Goal: Task Accomplishment & Management: Manage account settings

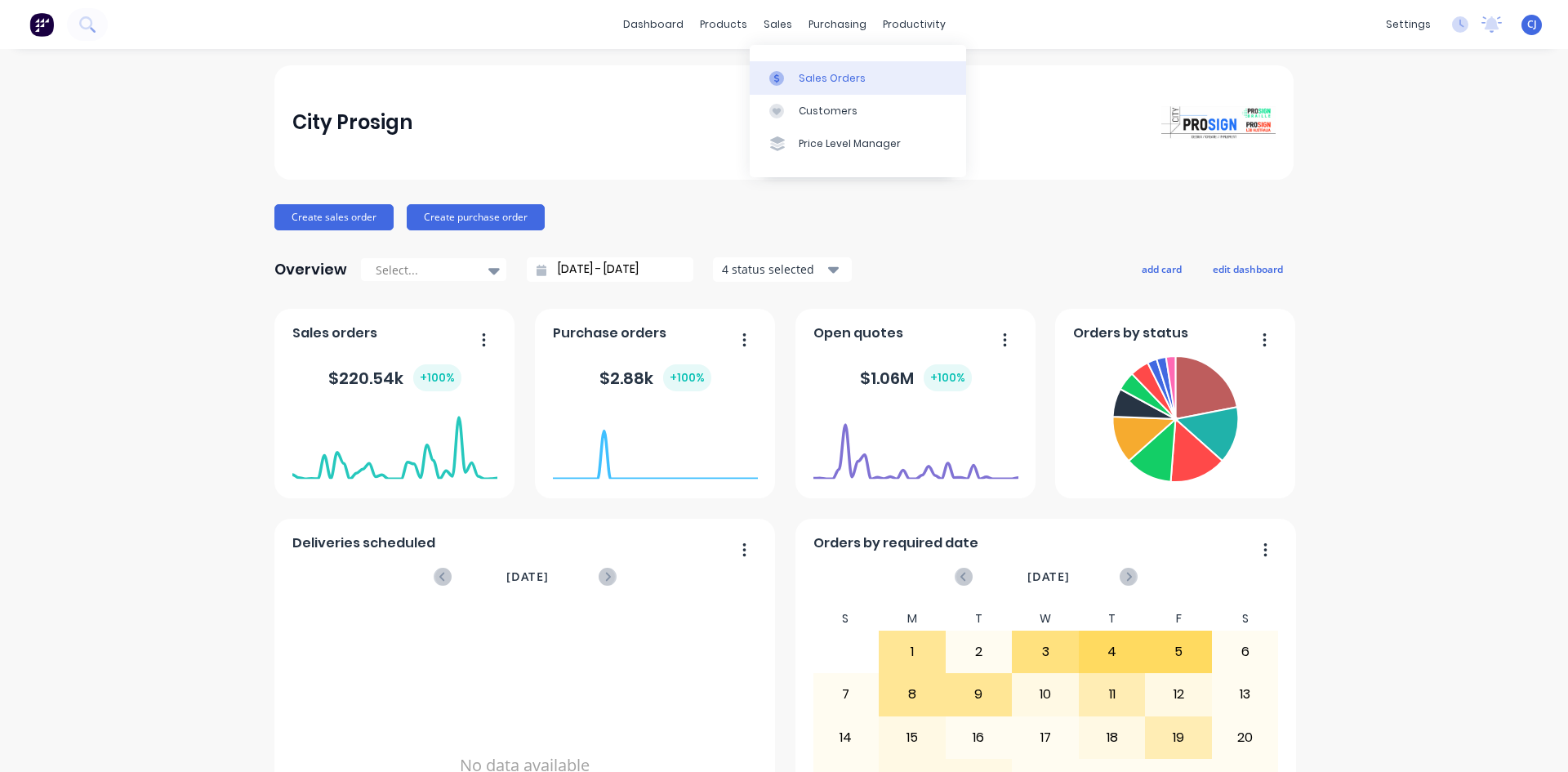
click at [793, 76] on div at bounding box center [781, 78] width 25 height 14
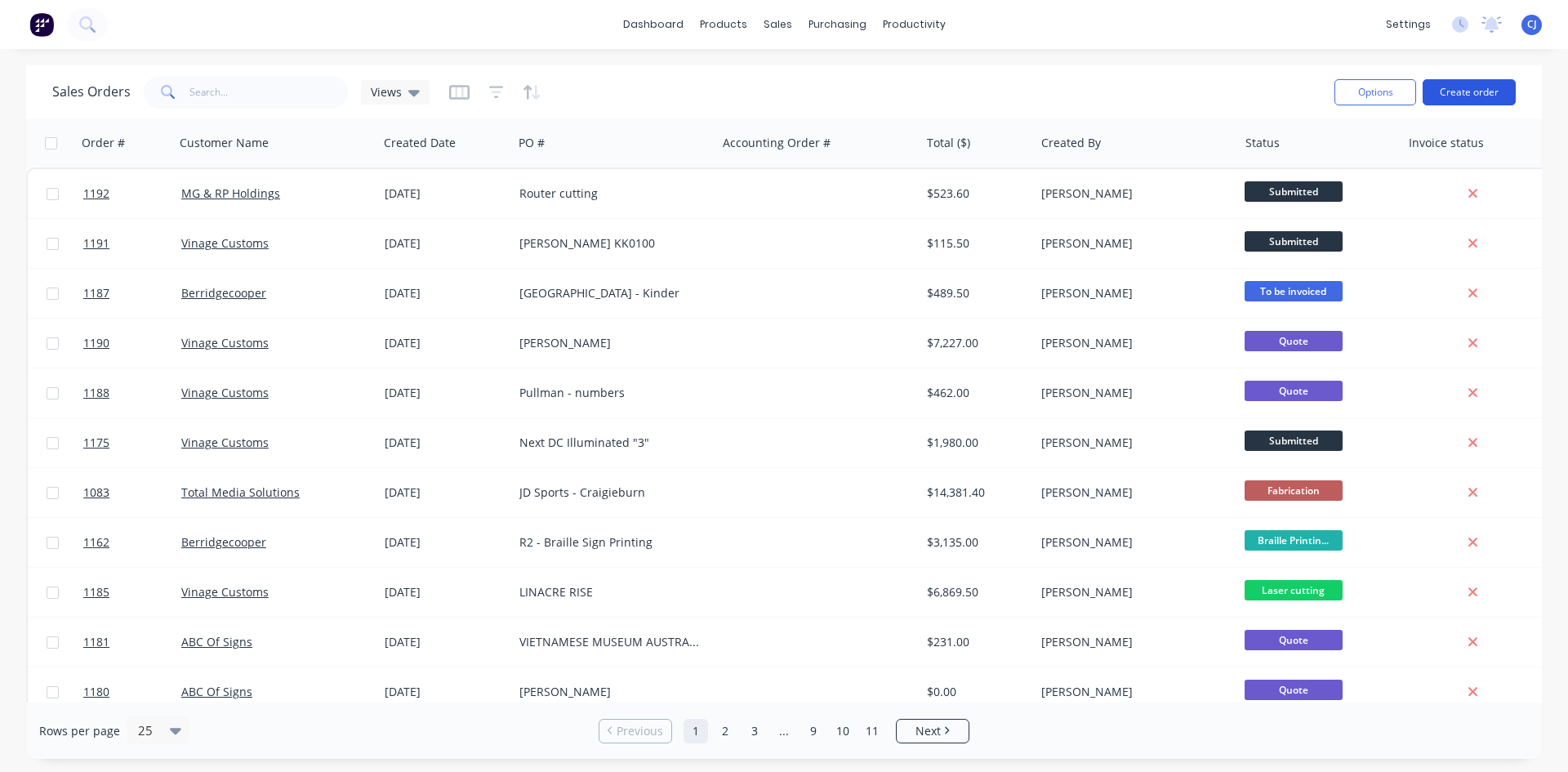
click at [1447, 90] on button "Create order" at bounding box center [1468, 92] width 93 height 26
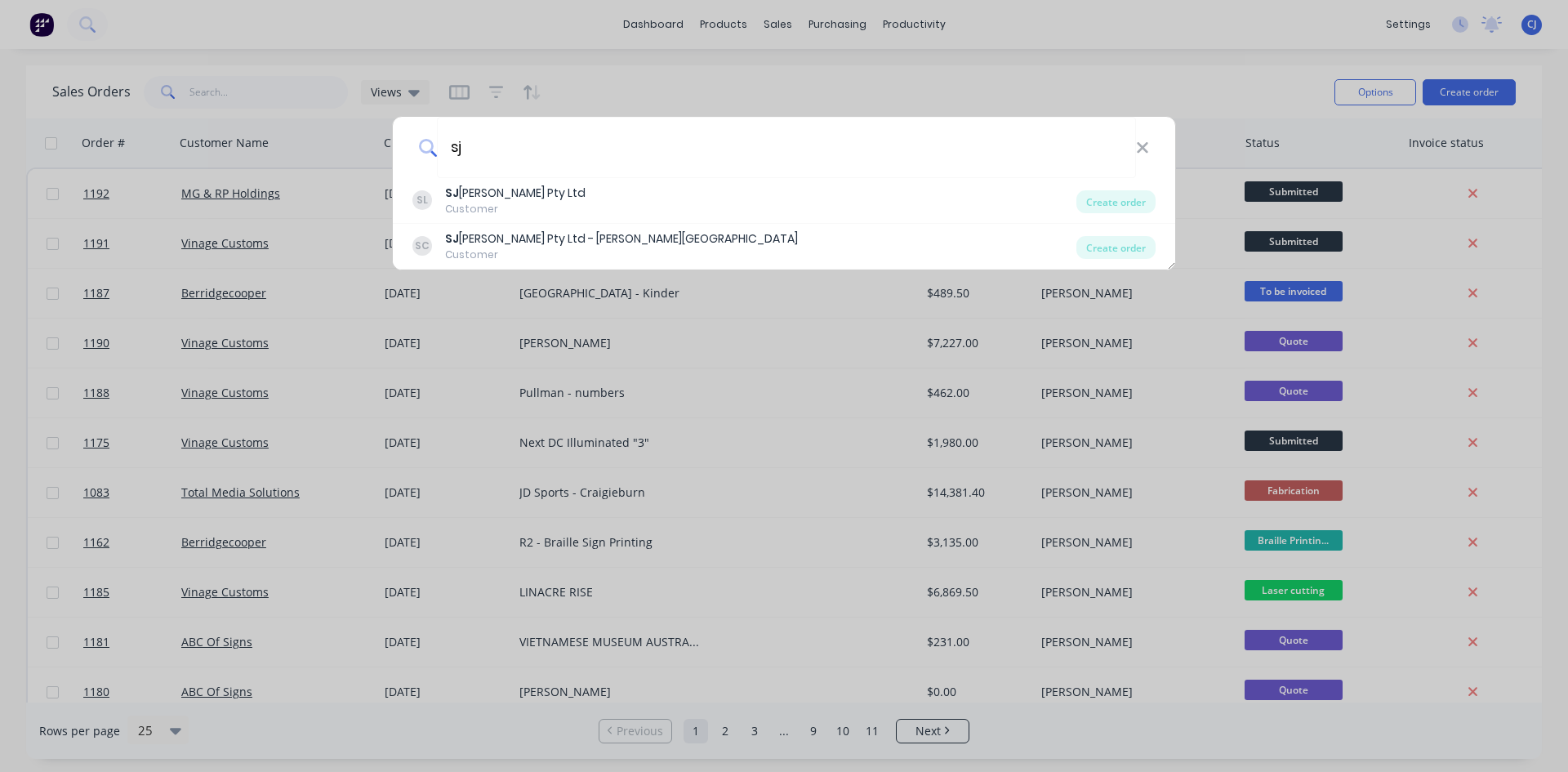
type input "sj"
click at [532, 192] on div "SJ Higgins Pty Ltd" at bounding box center [515, 194] width 141 height 17
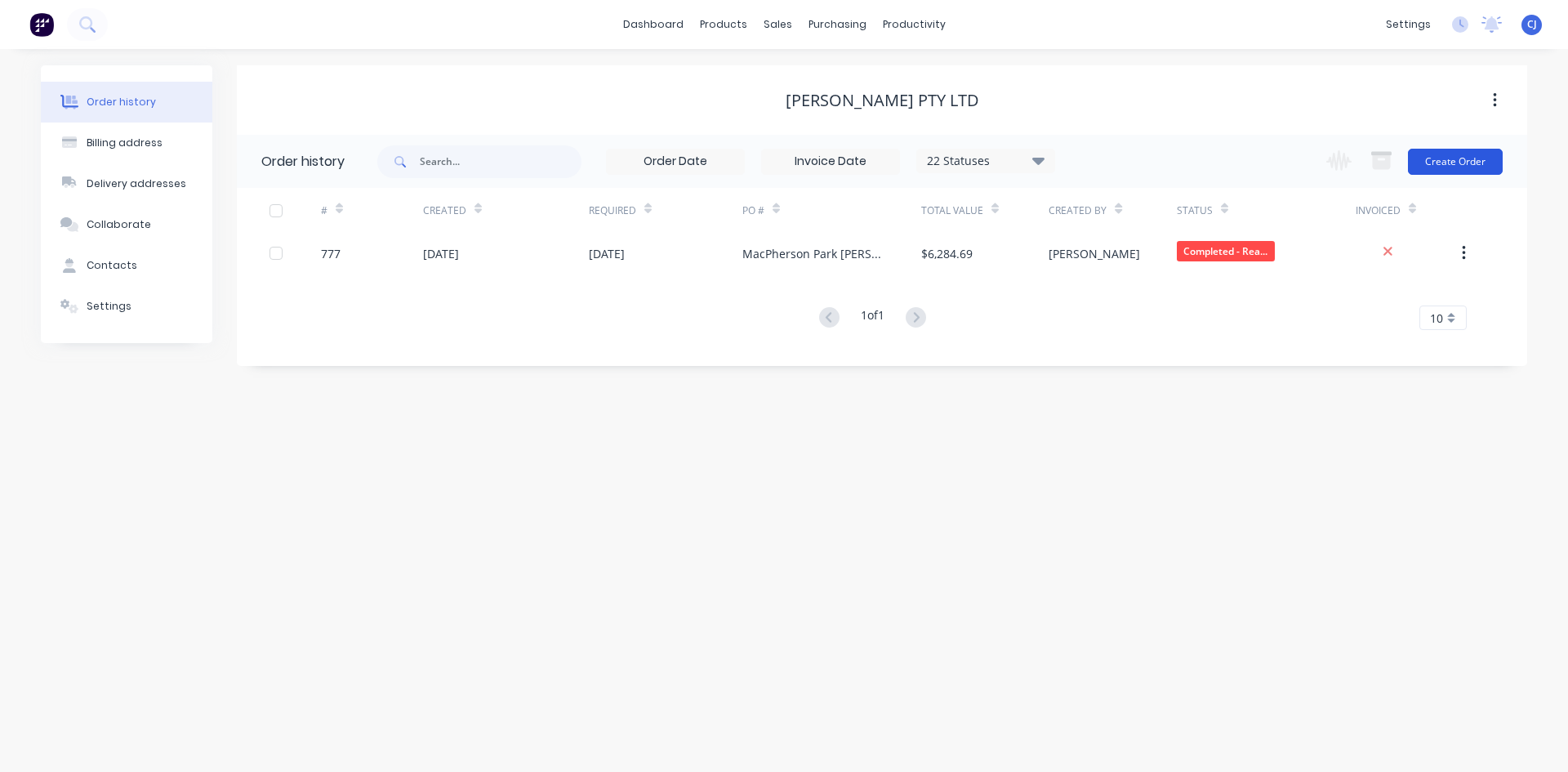
click at [1433, 163] on button "Create Order" at bounding box center [1455, 161] width 95 height 26
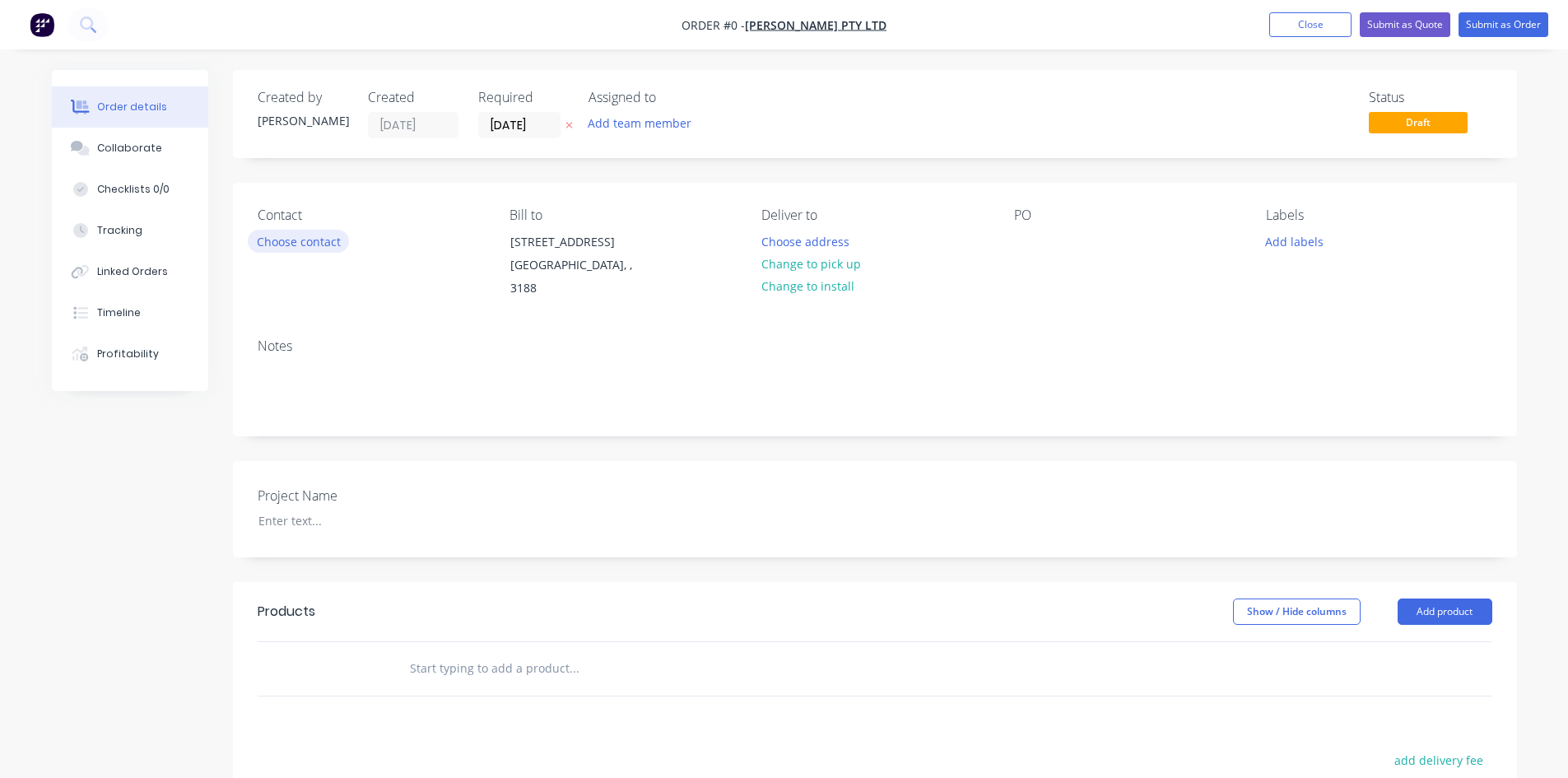
click at [325, 235] on button "Choose contact" at bounding box center [298, 241] width 101 height 22
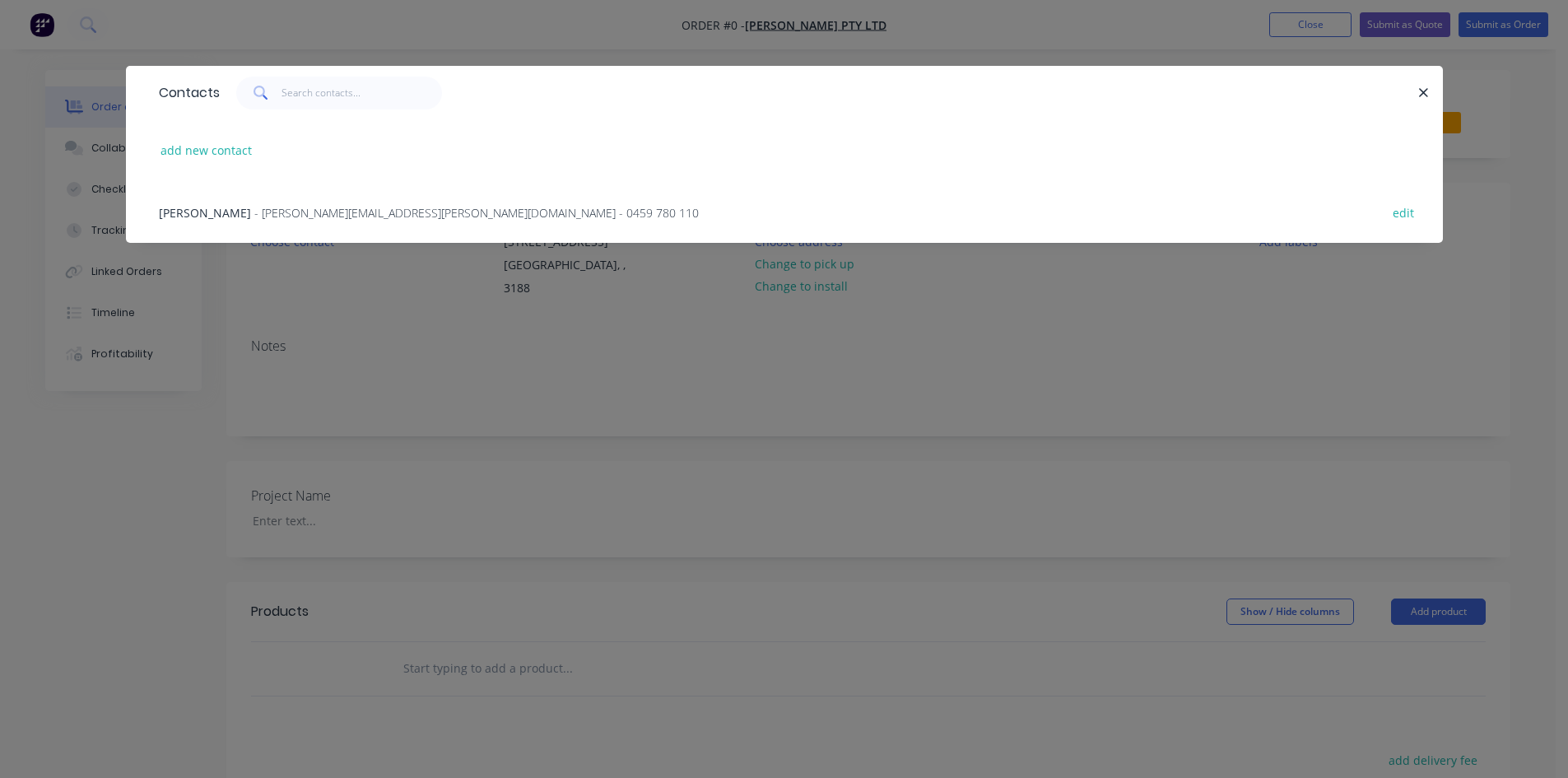
click at [300, 222] on div "Dean Wainstein - dean.wainstein@sjhiggins.com.au - 0459 780 110 edit" at bounding box center [784, 212] width 1268 height 62
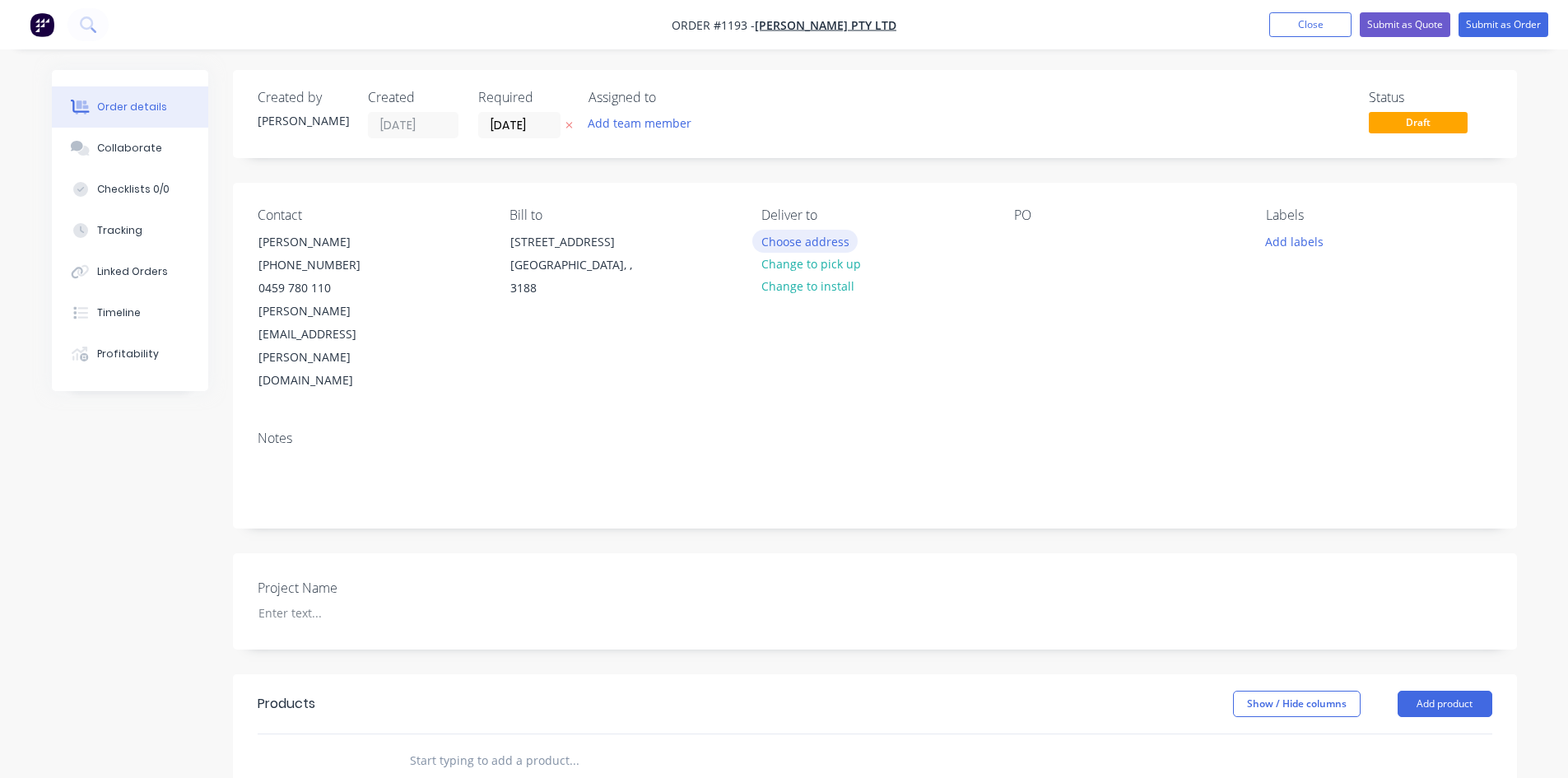
click at [846, 247] on button "Choose address" at bounding box center [805, 241] width 105 height 22
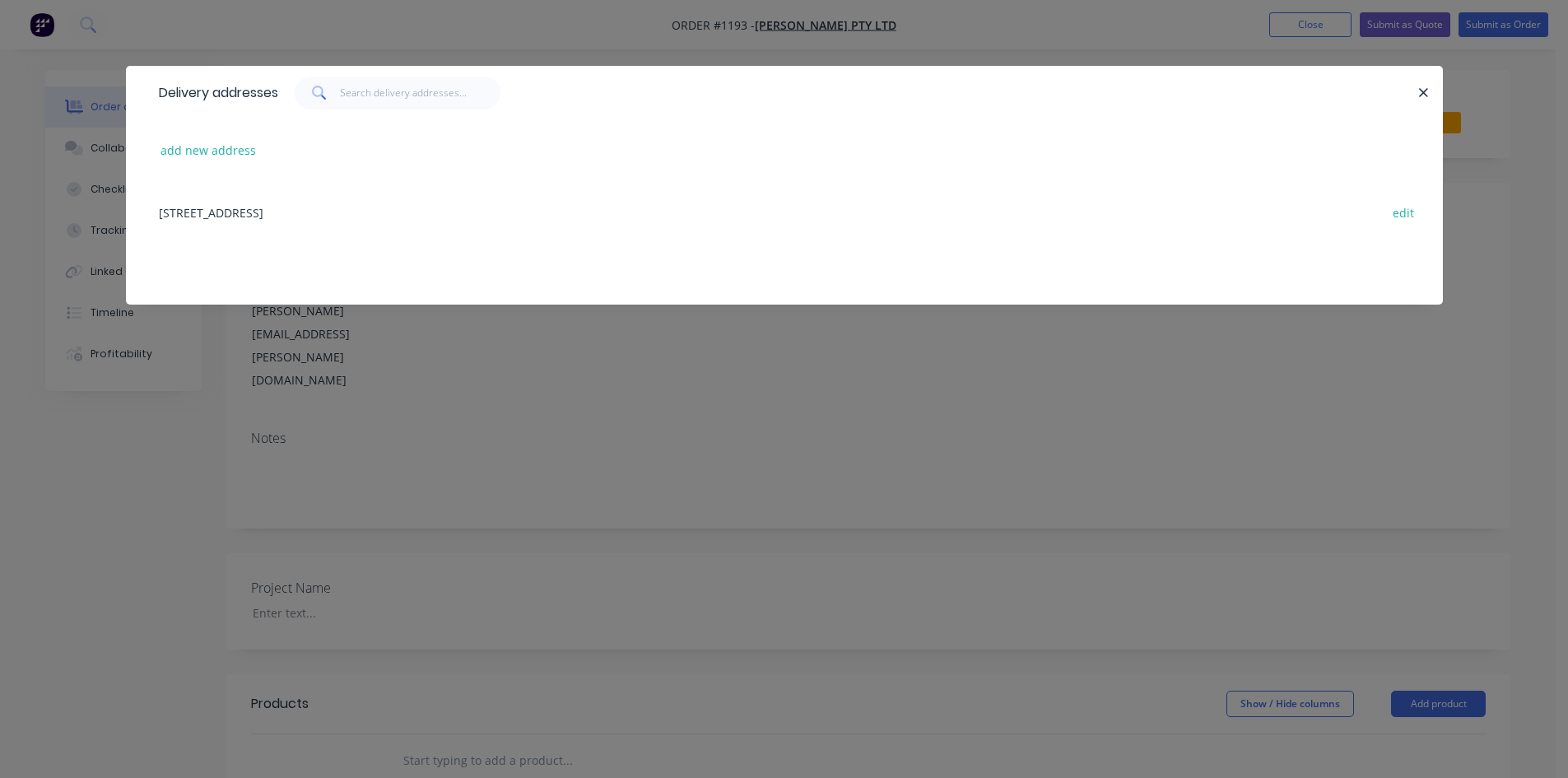
click at [374, 208] on div "348 South Road, Hampton East, undefined, 3188 edit" at bounding box center [784, 212] width 1268 height 62
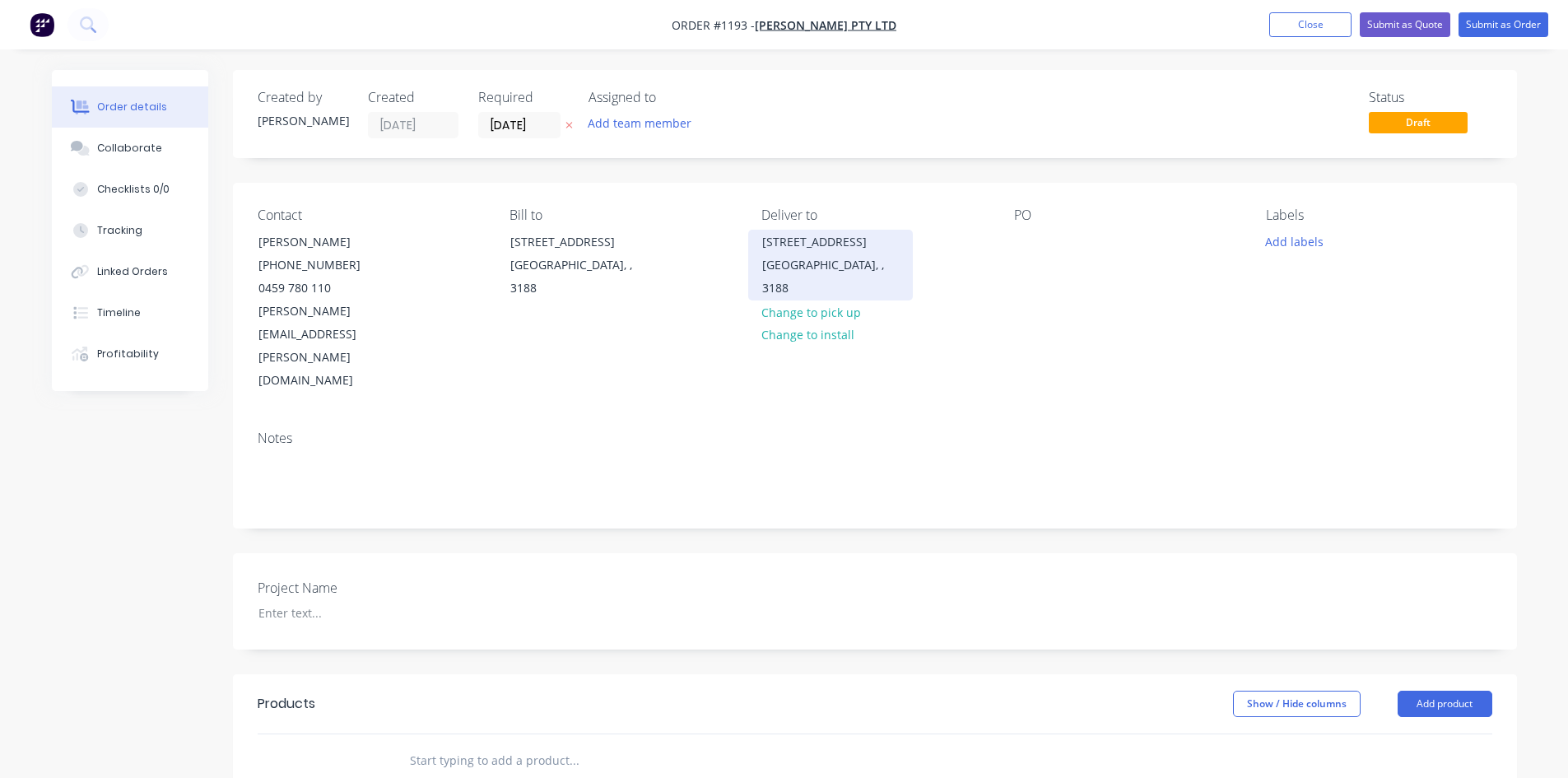
click at [813, 250] on div "[STREET_ADDRESS]" at bounding box center [830, 243] width 136 height 23
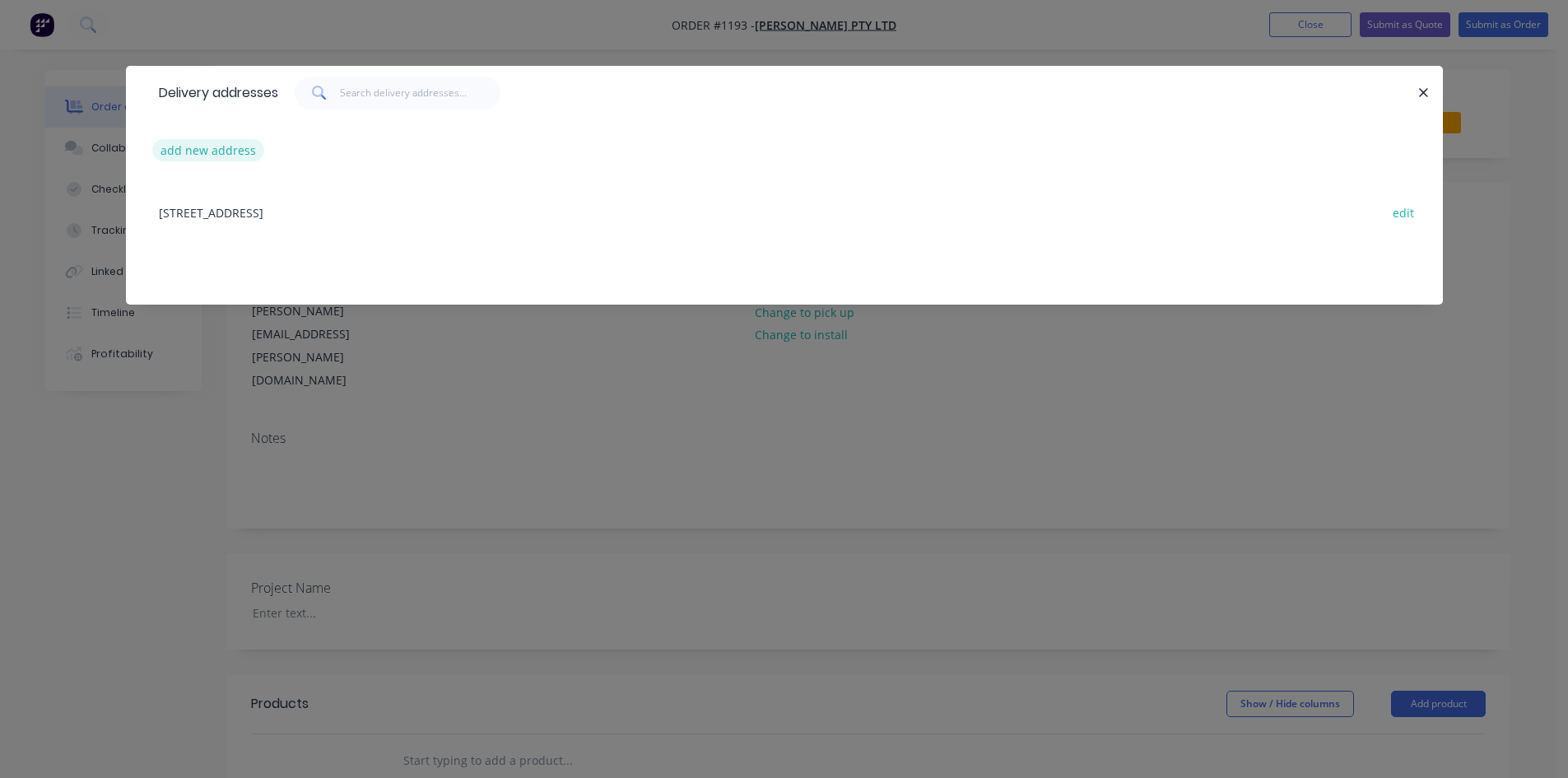
click at [228, 158] on button "add new address" at bounding box center [209, 150] width 113 height 22
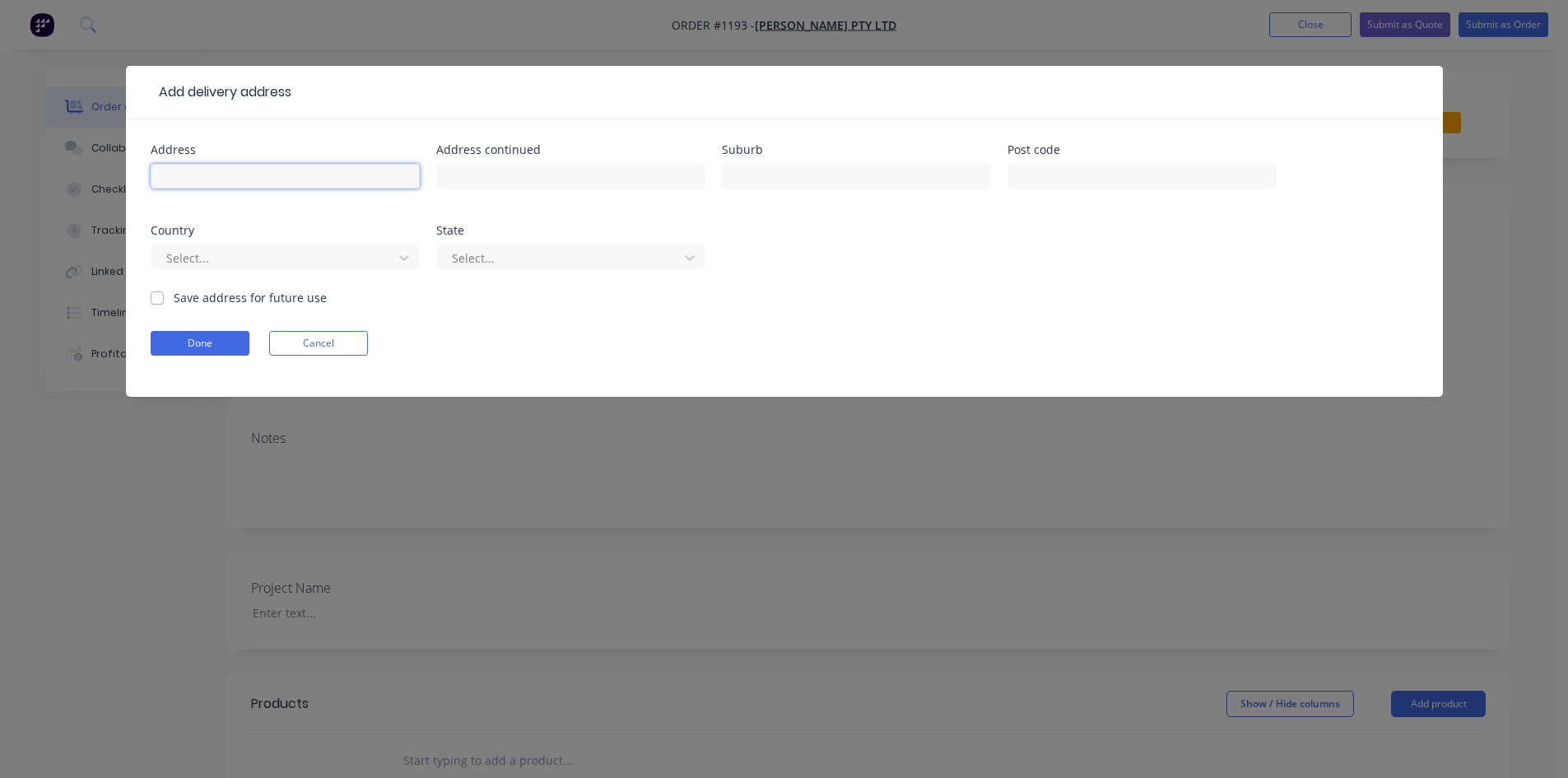
click at [225, 175] on input "text" at bounding box center [285, 177] width 270 height 25
paste input "783-857 Coburns Road, Toolern Vale, VIC 3337."
type input "783-857 Coburns Road, Toolern Vale, VIC 3337."
click at [207, 347] on button "Done" at bounding box center [200, 343] width 99 height 25
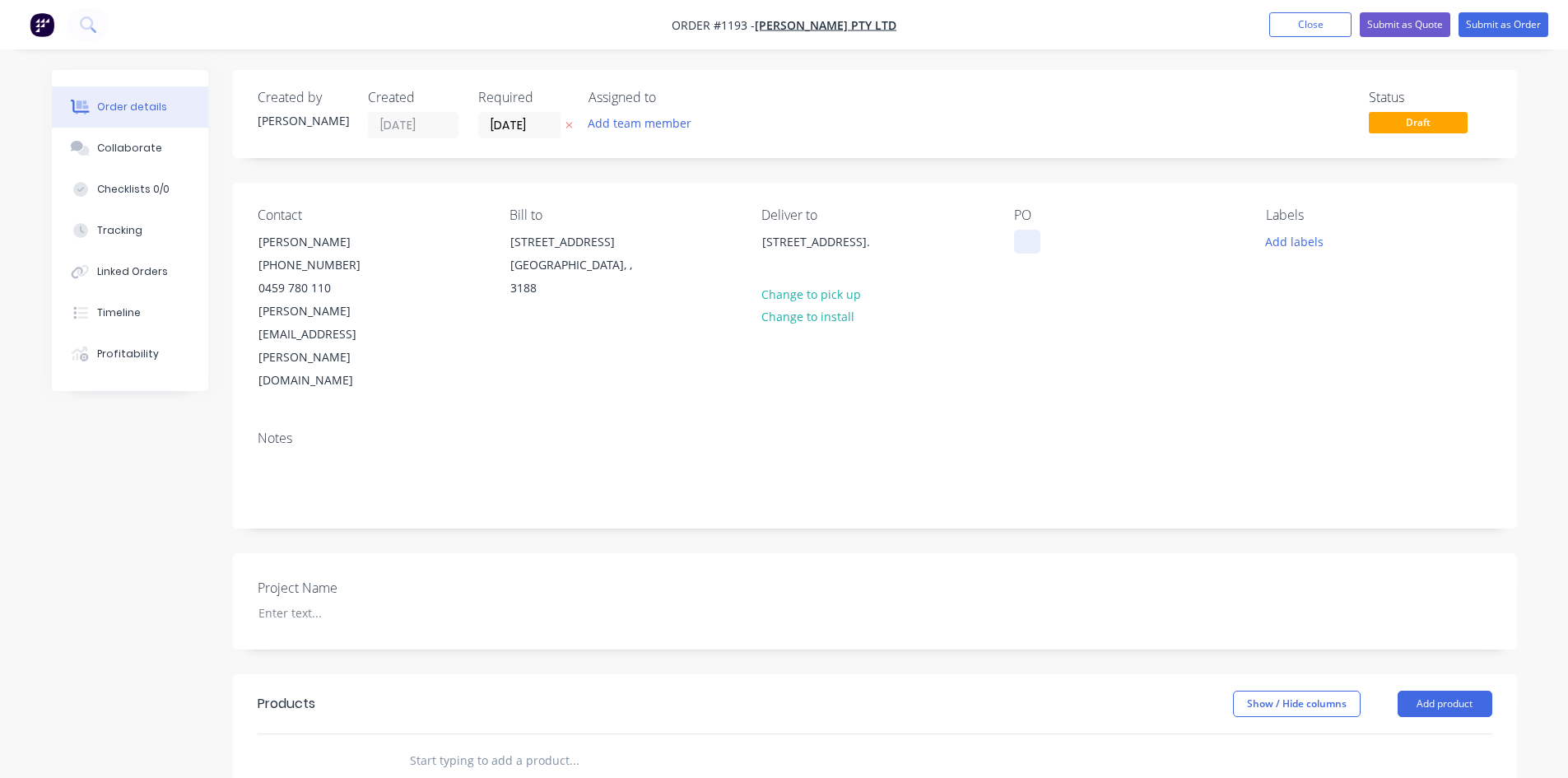
click at [1035, 244] on div at bounding box center [1026, 242] width 26 height 24
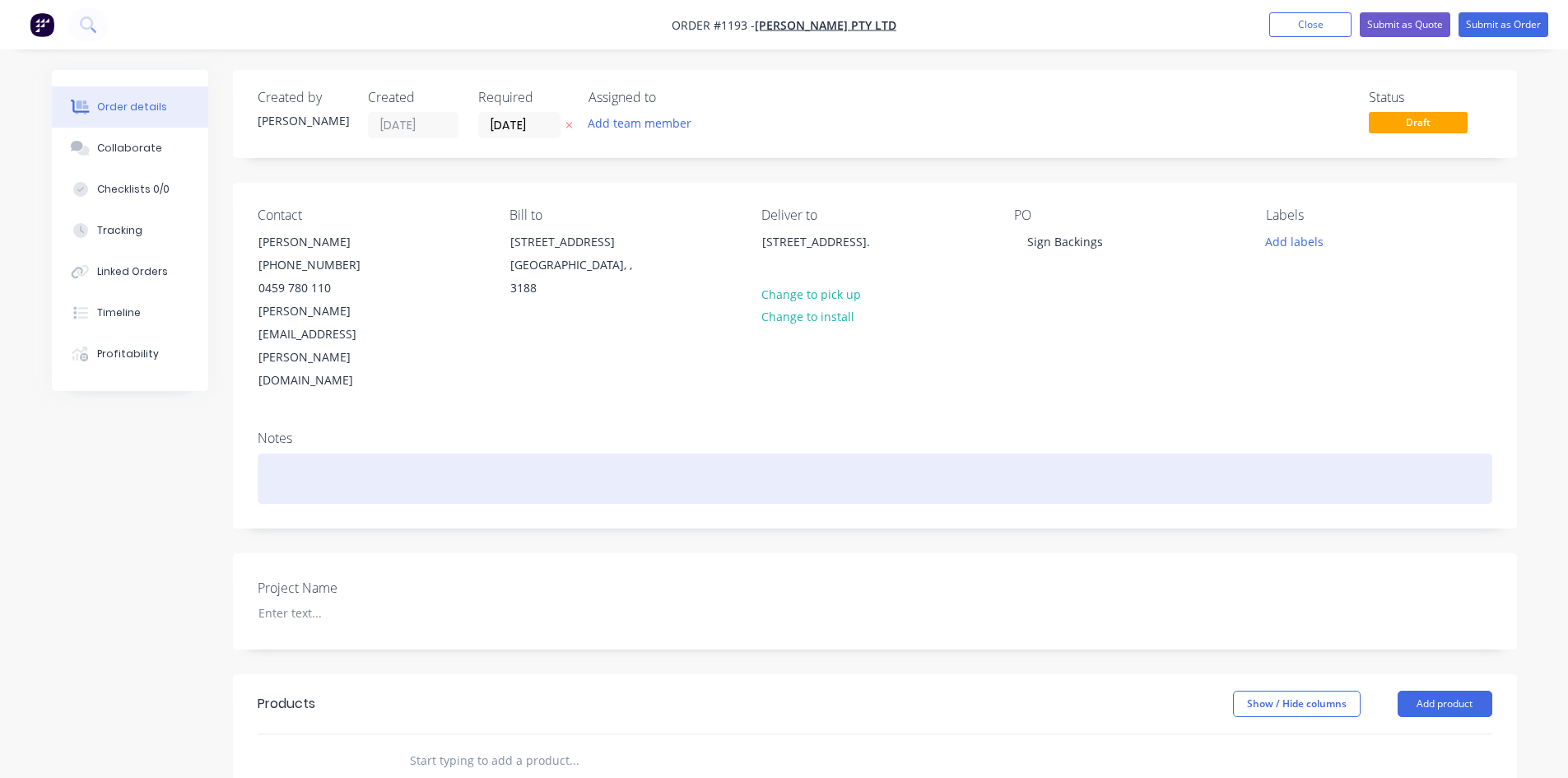
click at [901, 453] on div at bounding box center [875, 478] width 1235 height 50
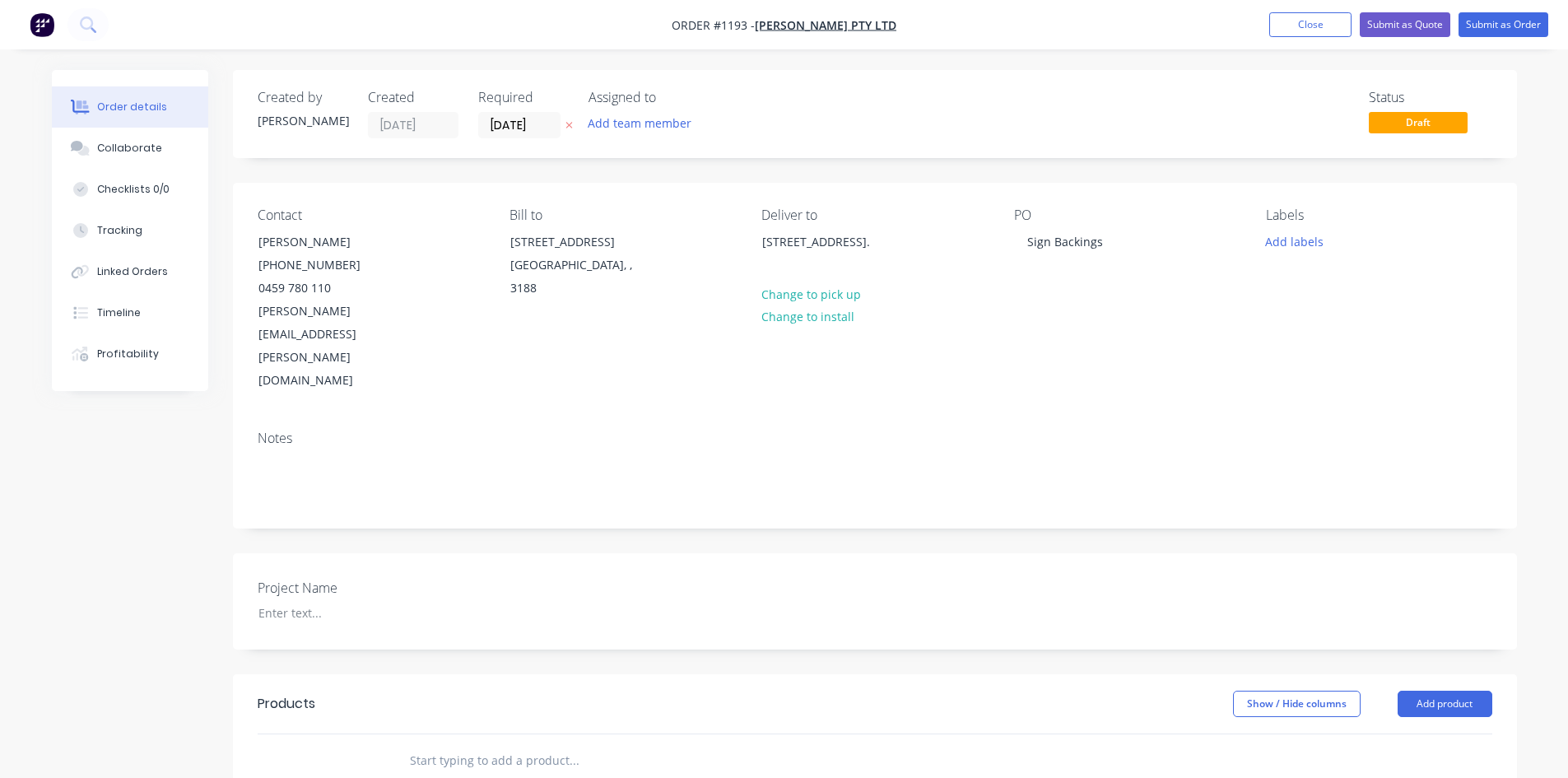
click at [448, 744] on input "text" at bounding box center [573, 761] width 329 height 33
click at [419, 744] on input "text" at bounding box center [573, 761] width 329 height 33
click at [1316, 31] on button "Close" at bounding box center [1310, 25] width 82 height 25
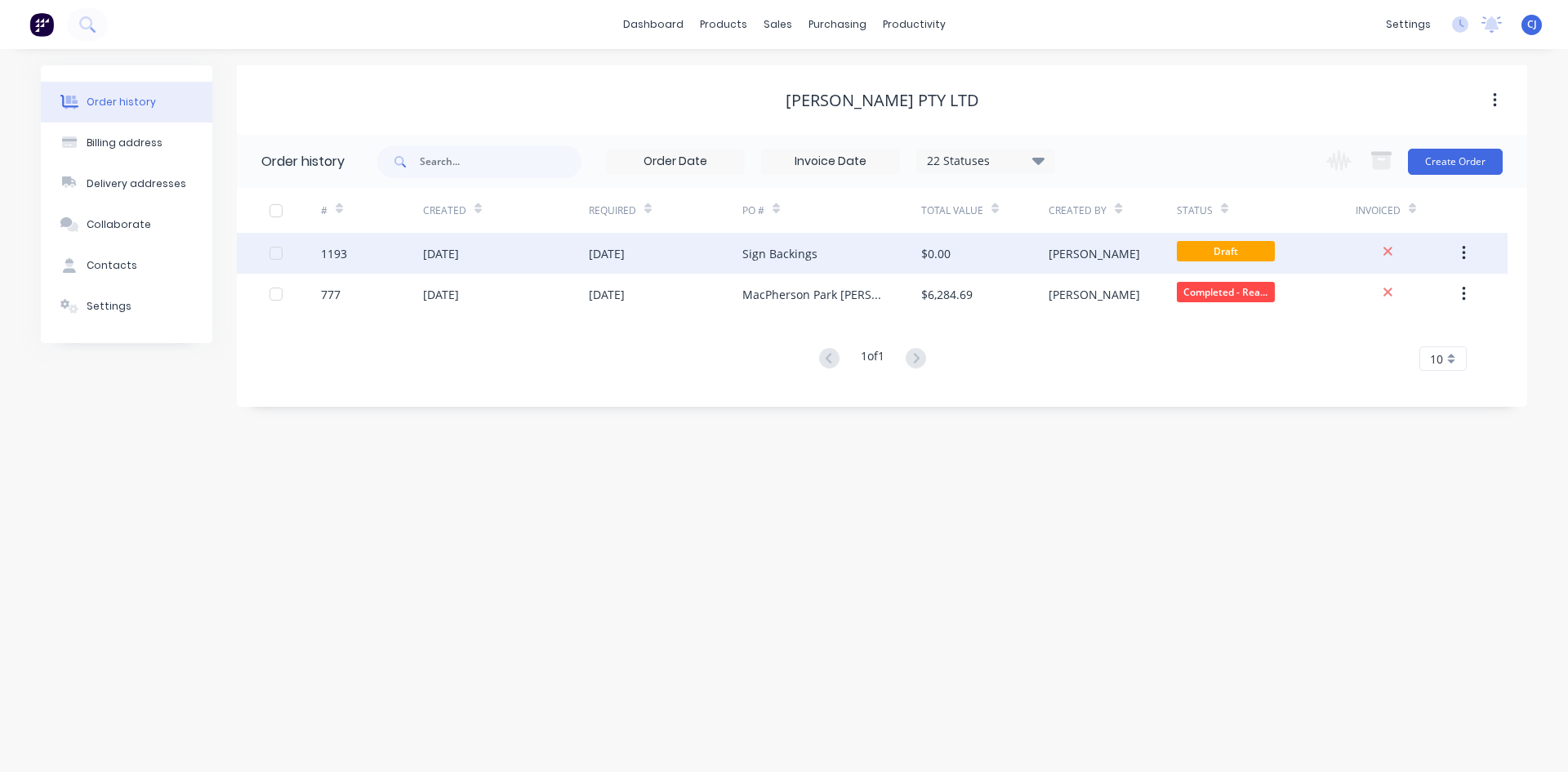
click at [1466, 256] on button "button" at bounding box center [1464, 253] width 38 height 30
click at [1384, 303] on div "Archive" at bounding box center [1404, 295] width 126 height 24
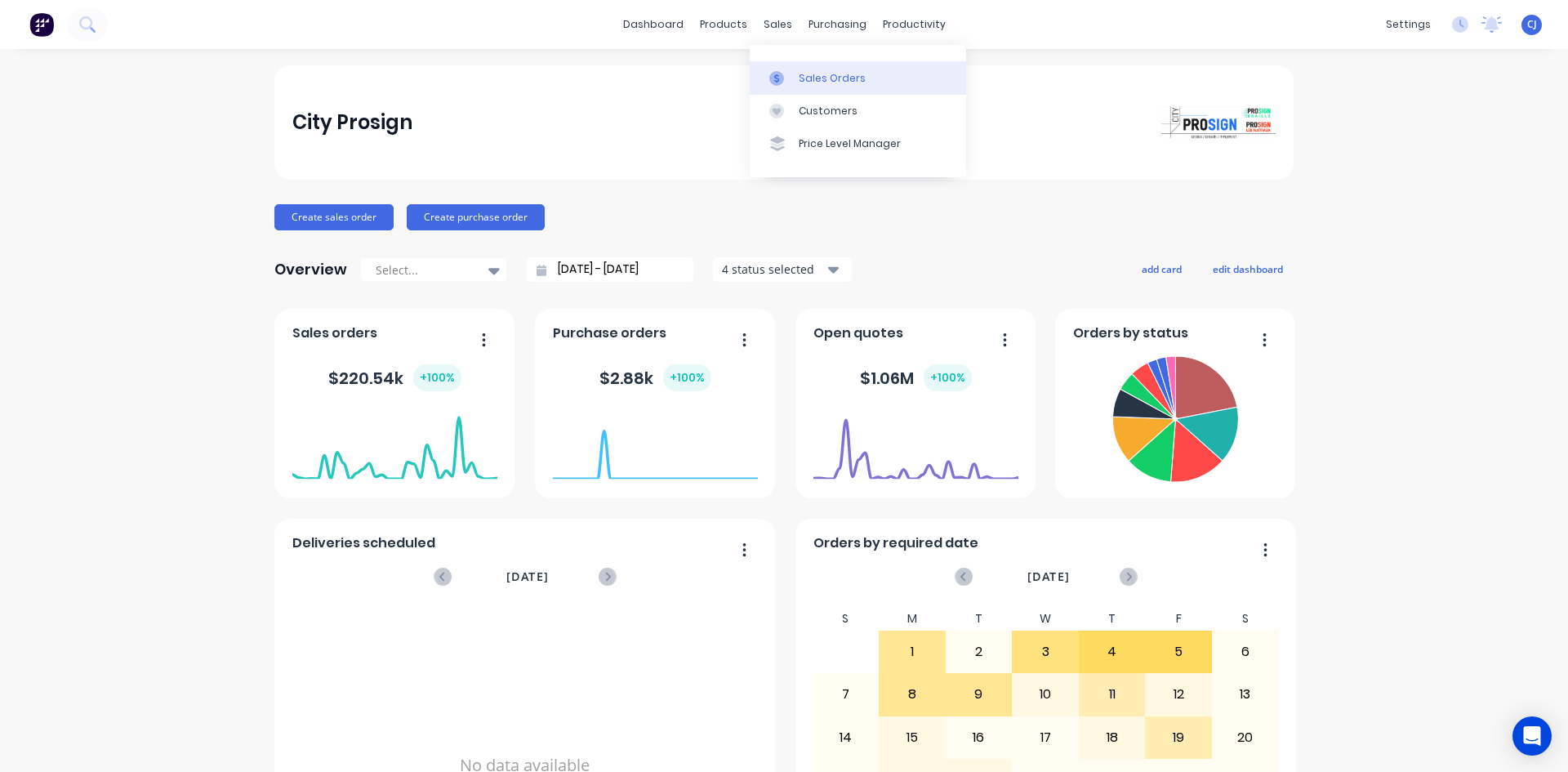
click at [805, 84] on div "Sales Orders" at bounding box center [832, 78] width 67 height 14
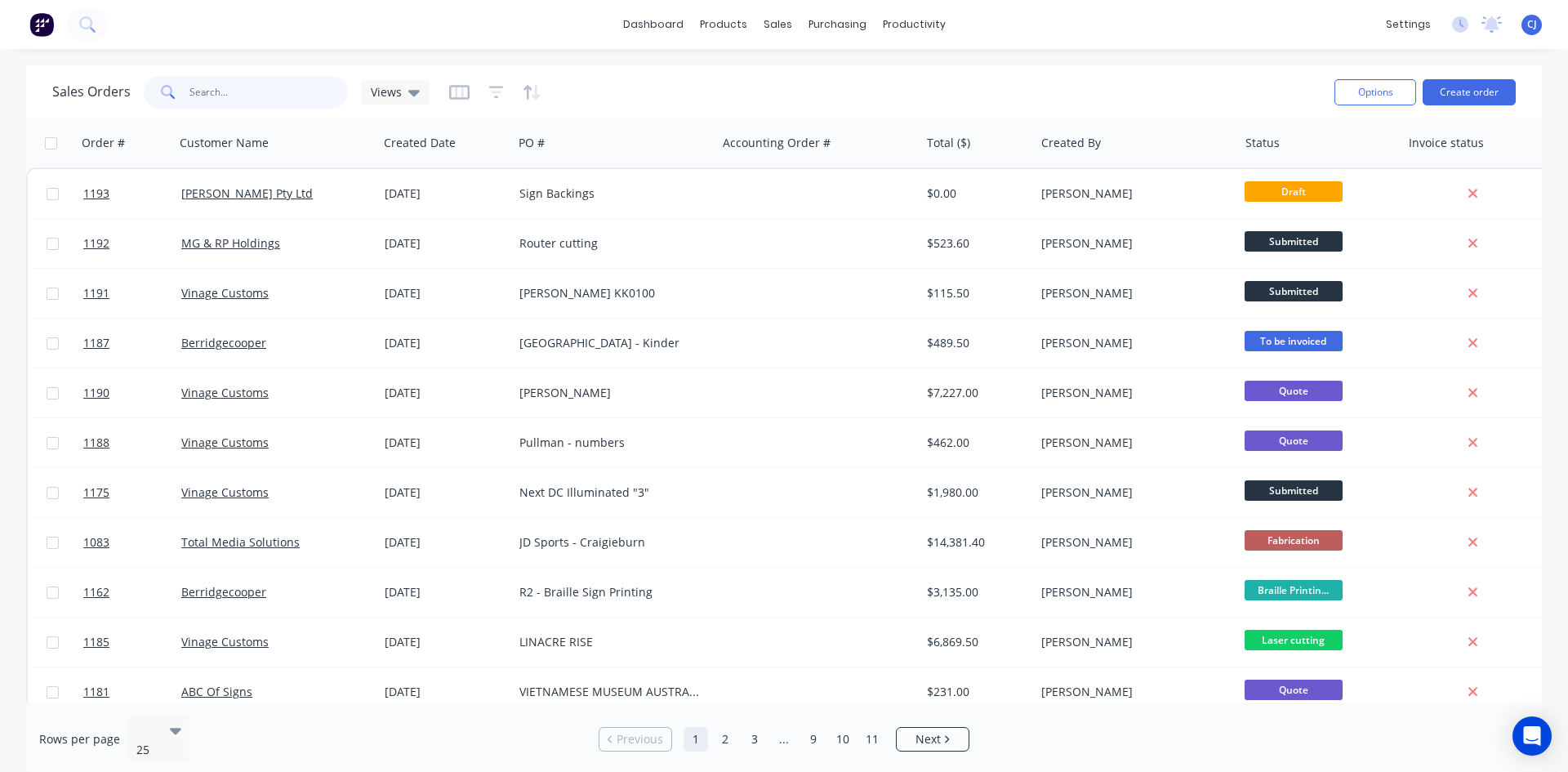
click at [199, 103] on input "text" at bounding box center [269, 92] width 159 height 33
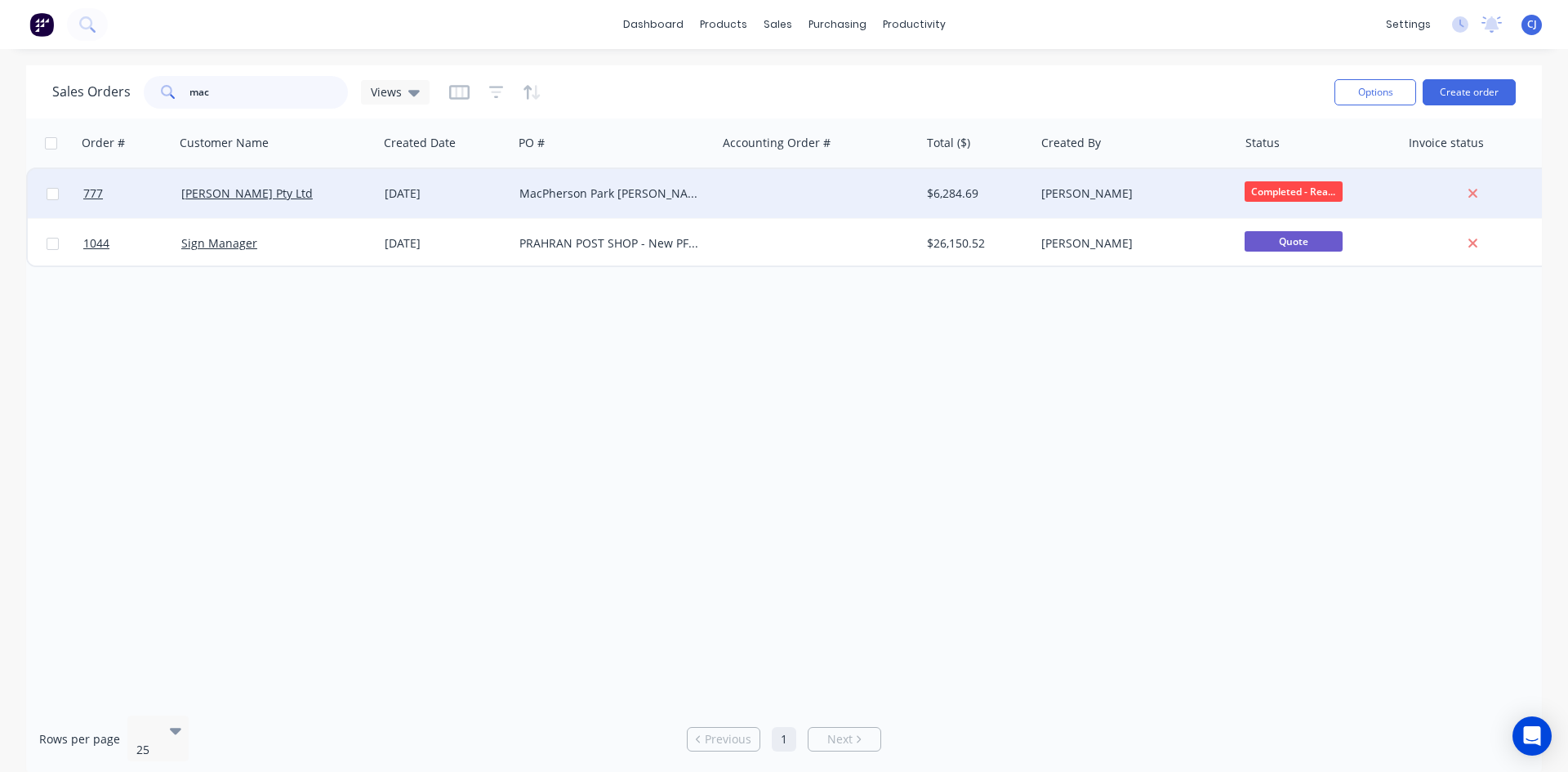
type input "mac"
click at [851, 189] on div at bounding box center [818, 193] width 203 height 49
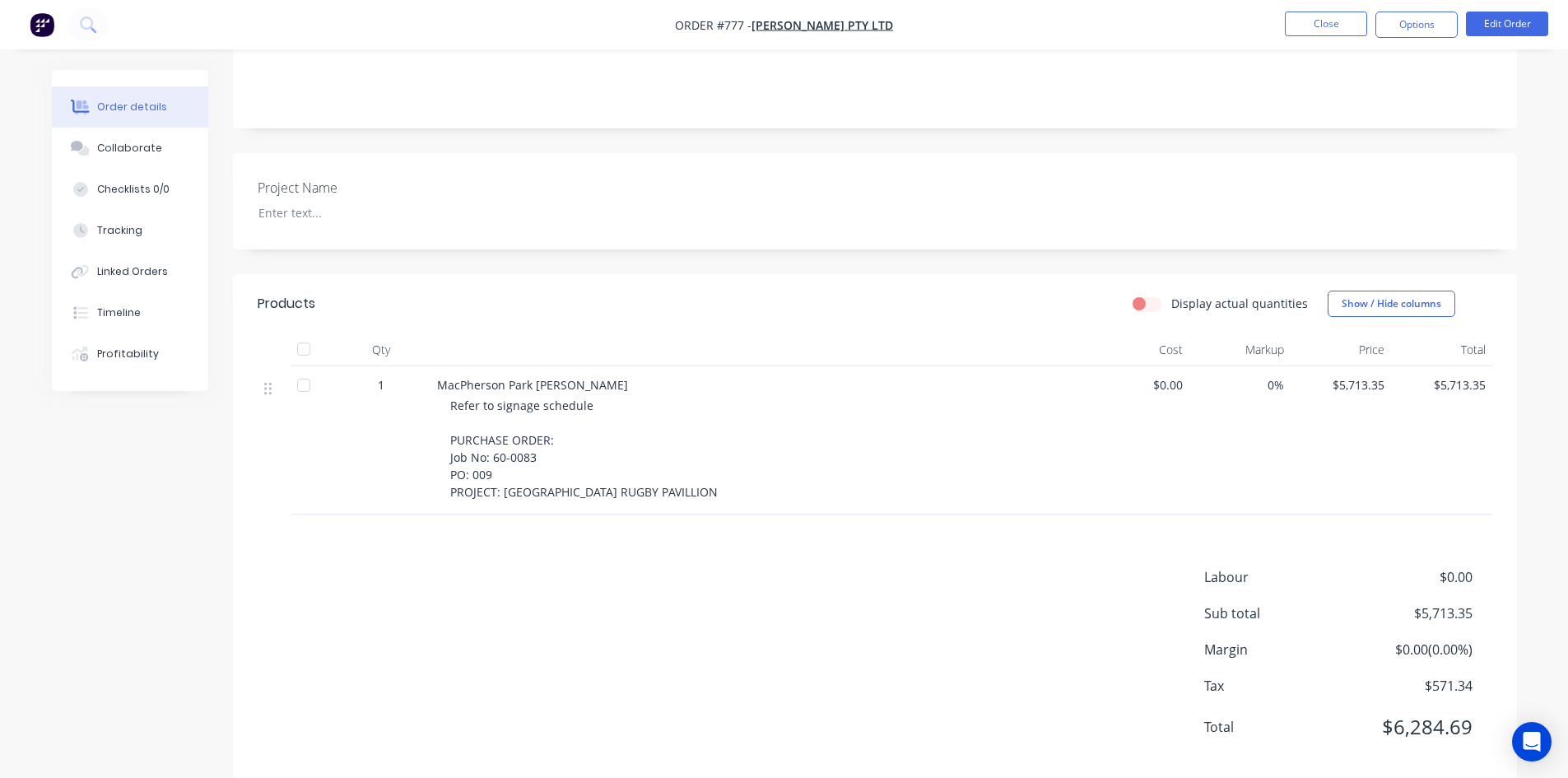
scroll to position [358, 0]
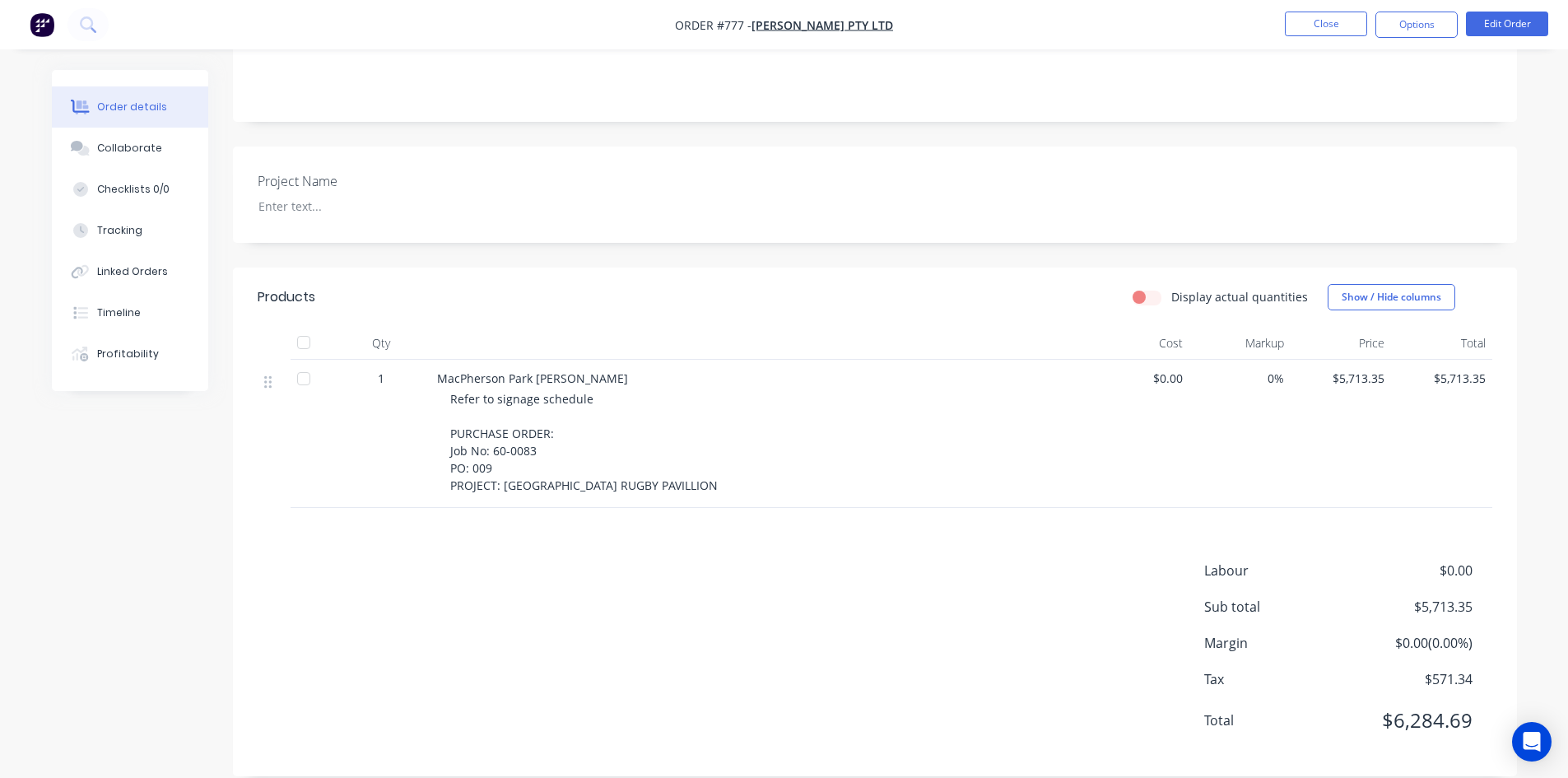
click at [1058, 443] on div "Refer to signage schedule PURCHASE ORDER: Job No: 60-0083 PO: 009 PROJECT: [GEO…" at bounding box center [766, 442] width 632 height 103
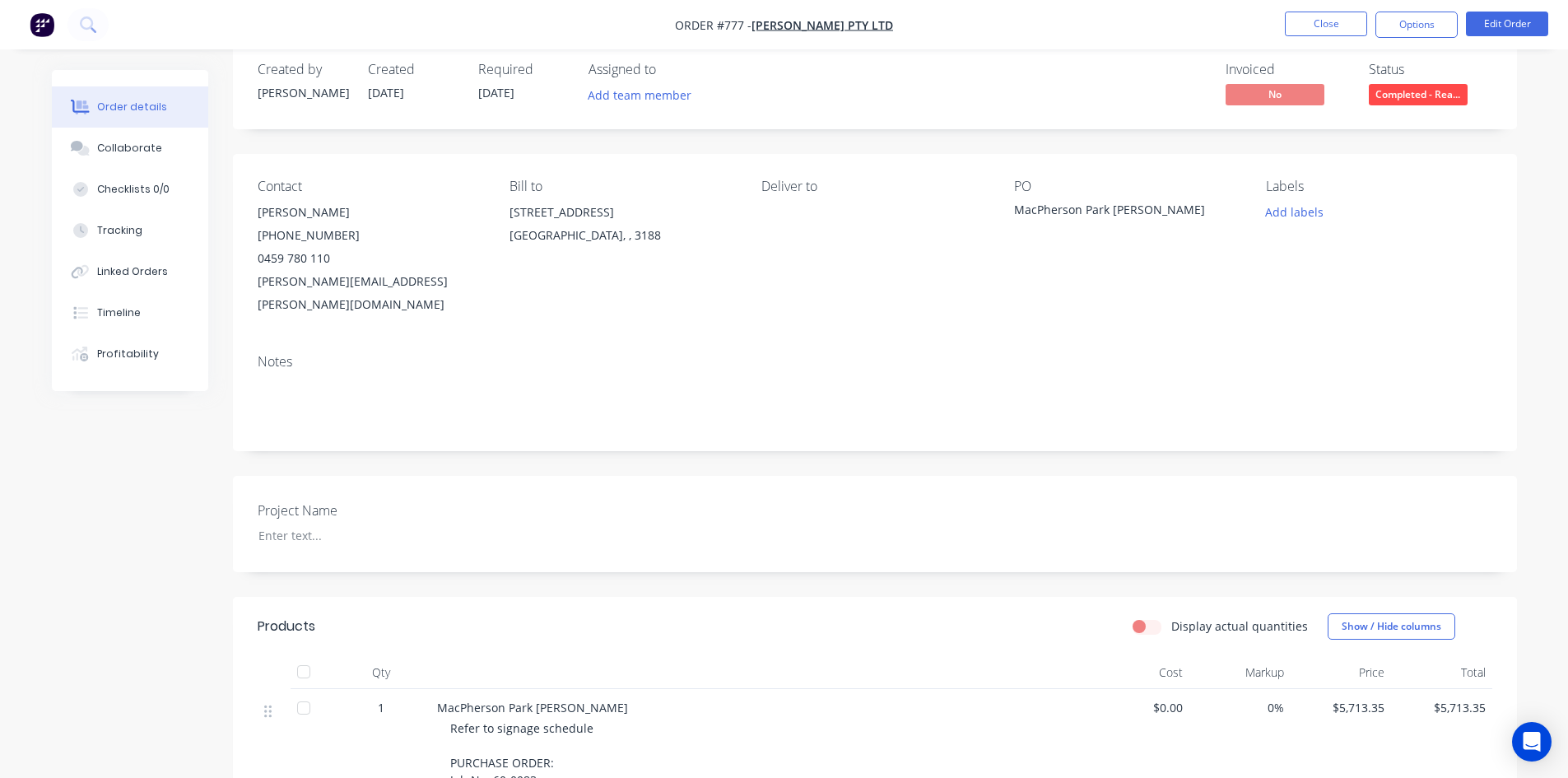
scroll to position [0, 0]
